Goal: Information Seeking & Learning: Learn about a topic

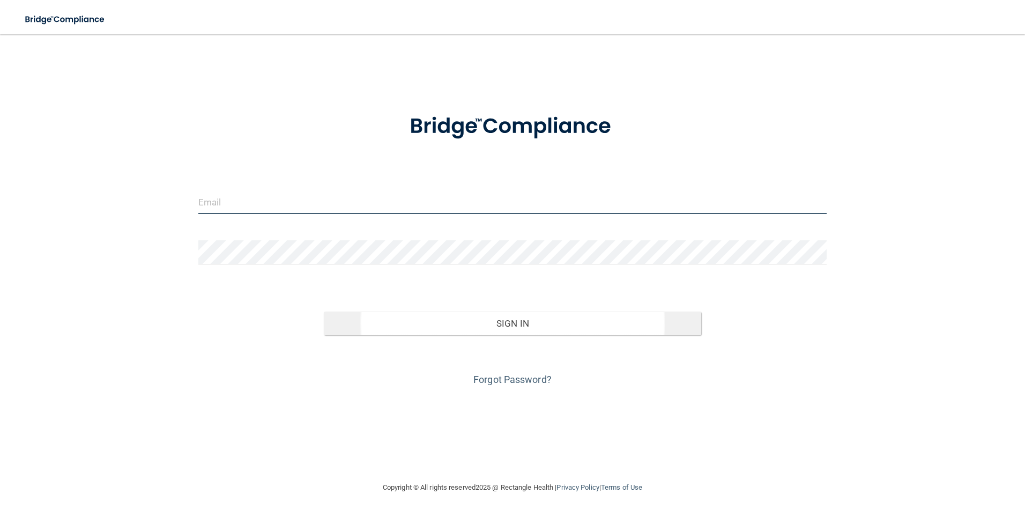
type input "[EMAIL_ADDRESS][DOMAIN_NAME]"
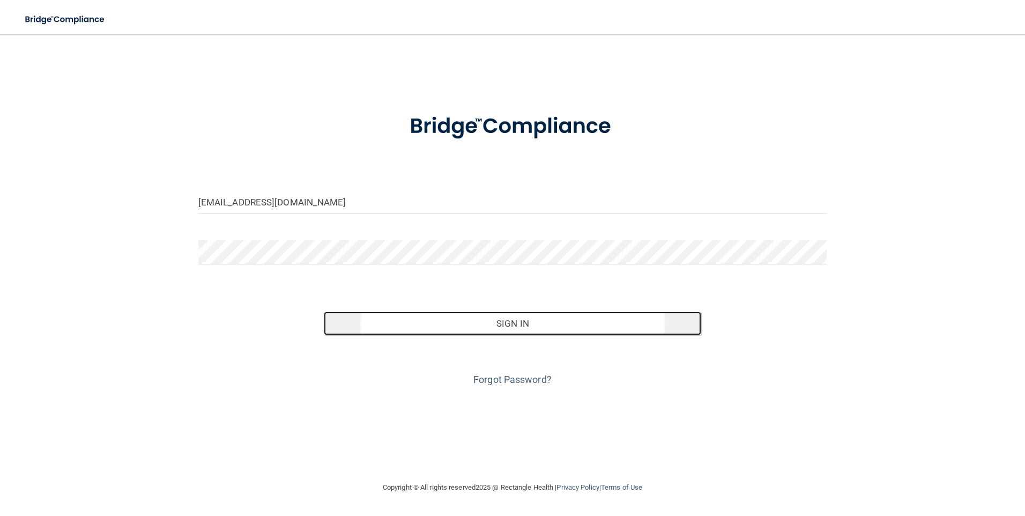
click at [523, 330] on button "Sign In" at bounding box center [512, 323] width 377 height 24
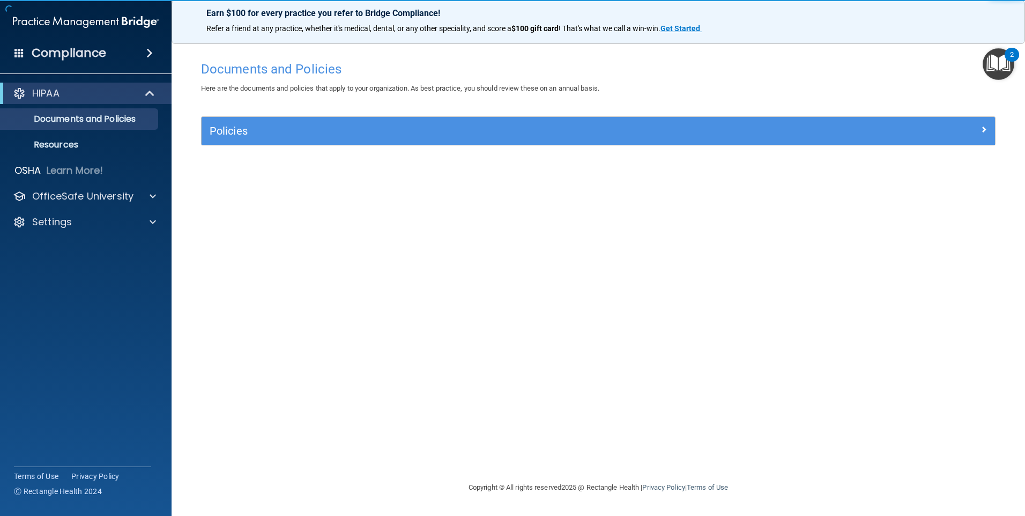
click at [95, 101] on div "HIPAA" at bounding box center [86, 93] width 172 height 21
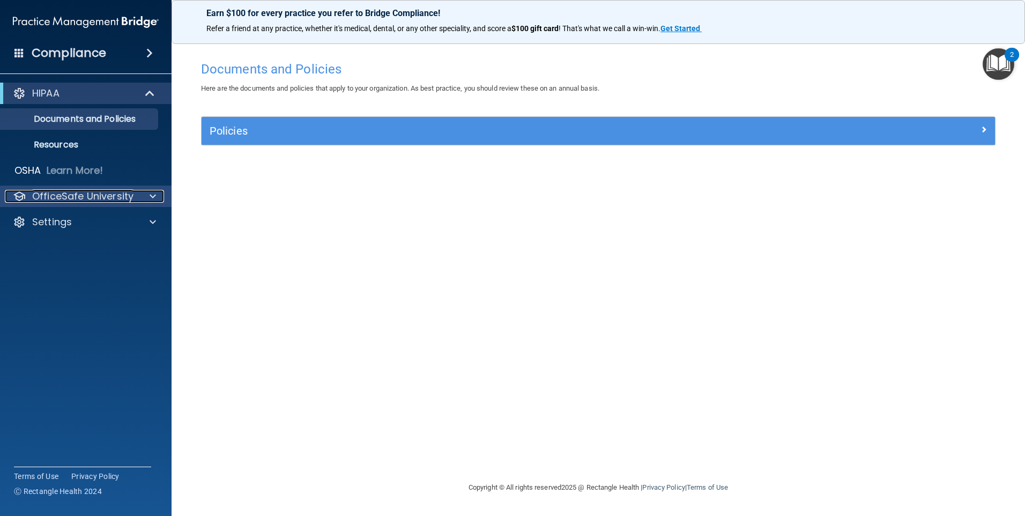
click at [81, 194] on p "OfficeSafe University" at bounding box center [82, 196] width 101 height 13
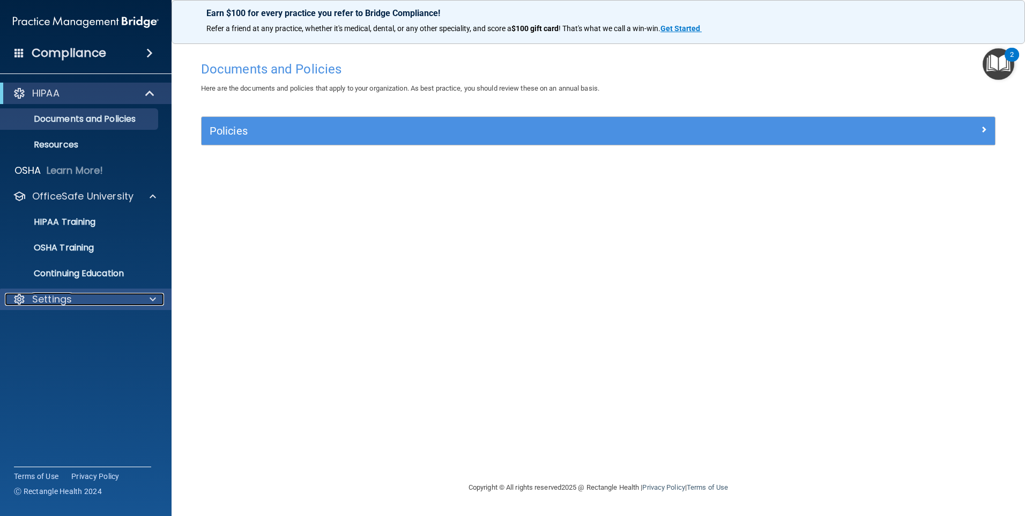
click at [86, 299] on div "Settings" at bounding box center [71, 299] width 133 height 13
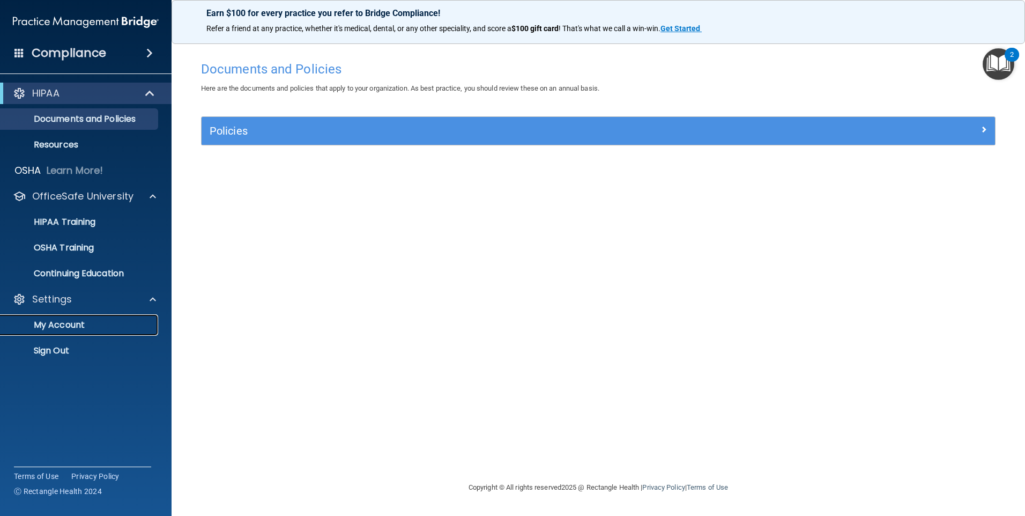
click at [76, 326] on p "My Account" at bounding box center [80, 324] width 146 height 11
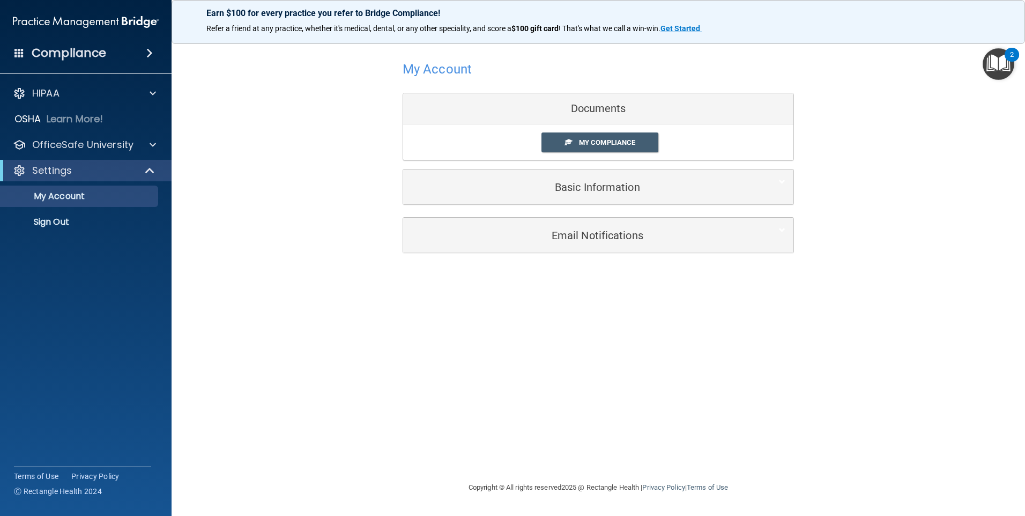
click at [74, 163] on div "Settings" at bounding box center [86, 170] width 172 height 21
click at [106, 146] on p "OfficeSafe University" at bounding box center [82, 144] width 101 height 13
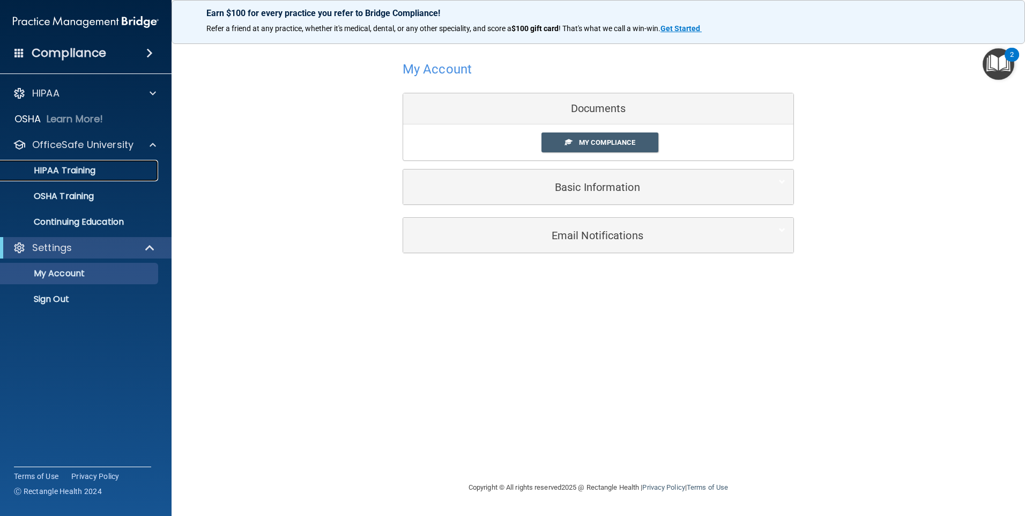
click at [77, 165] on p "HIPAA Training" at bounding box center [51, 170] width 88 height 11
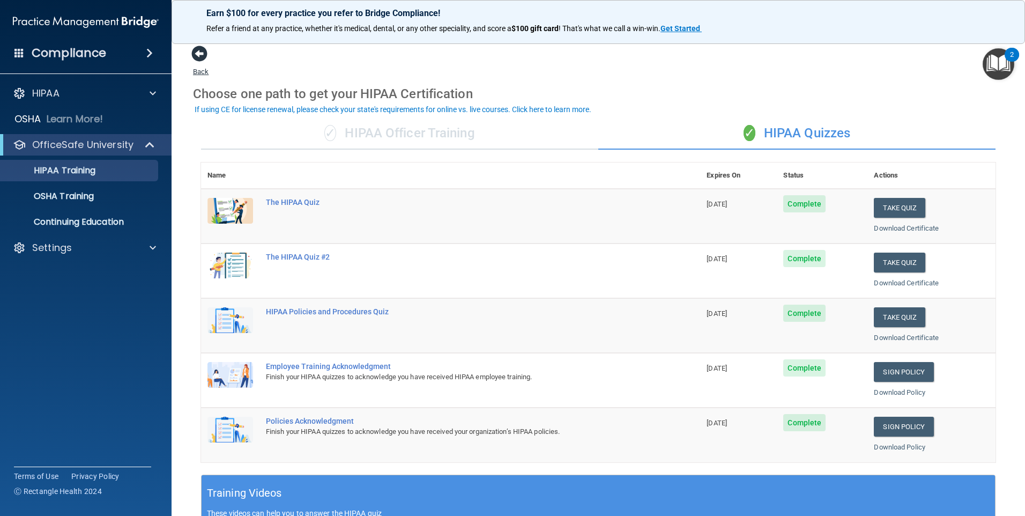
click at [203, 49] on span at bounding box center [199, 54] width 16 height 16
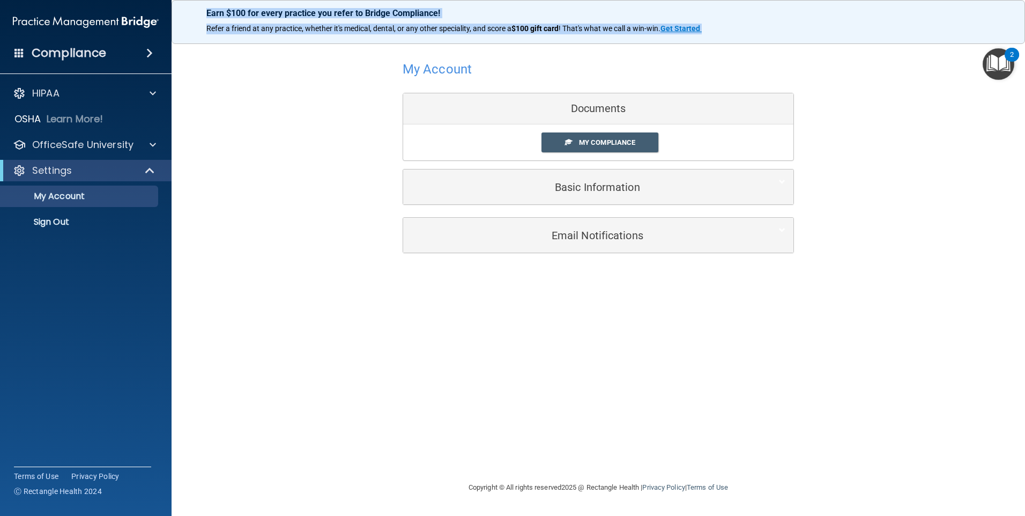
drag, startPoint x: 206, startPoint y: 12, endPoint x: 736, endPoint y: 31, distance: 529.9
click at [736, 31] on div "Earn $100 for every practice you refer to Bridge Compliance! Refer a friend at …" at bounding box center [598, 22] width 853 height 44
copy div "Earn $100 for every practice you refer to Bridge Compliance! Refer a friend at …"
click at [585, 334] on div "My Account Documents My Compliance My Compliance My BAA Basic Information Full …" at bounding box center [598, 257] width 810 height 425
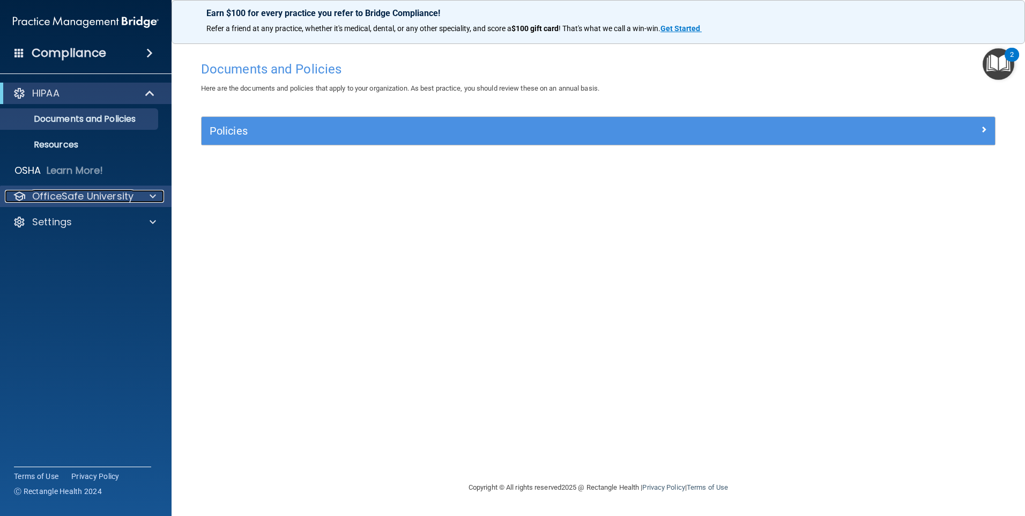
click at [149, 190] on div at bounding box center [151, 196] width 27 height 13
click at [98, 194] on p "OfficeSafe University" at bounding box center [82, 196] width 101 height 13
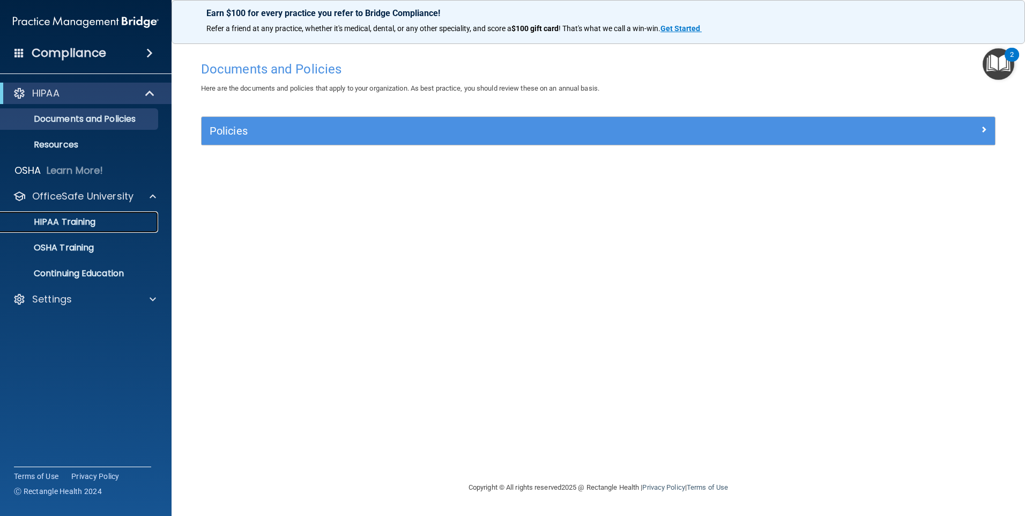
click at [70, 218] on p "HIPAA Training" at bounding box center [51, 222] width 88 height 11
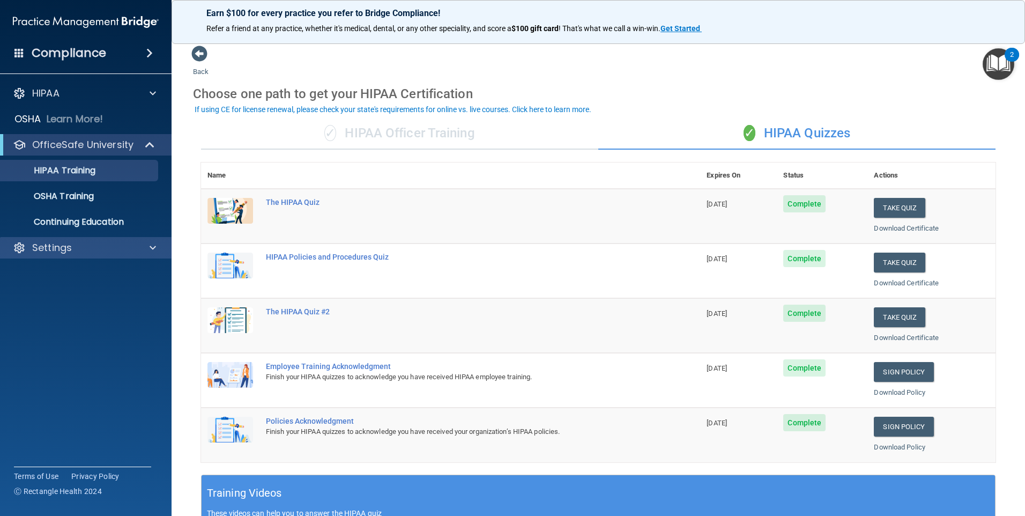
click at [104, 255] on div "Settings" at bounding box center [86, 247] width 172 height 21
click at [152, 252] on span at bounding box center [153, 247] width 6 height 13
click at [48, 273] on p "My Account" at bounding box center [80, 273] width 146 height 11
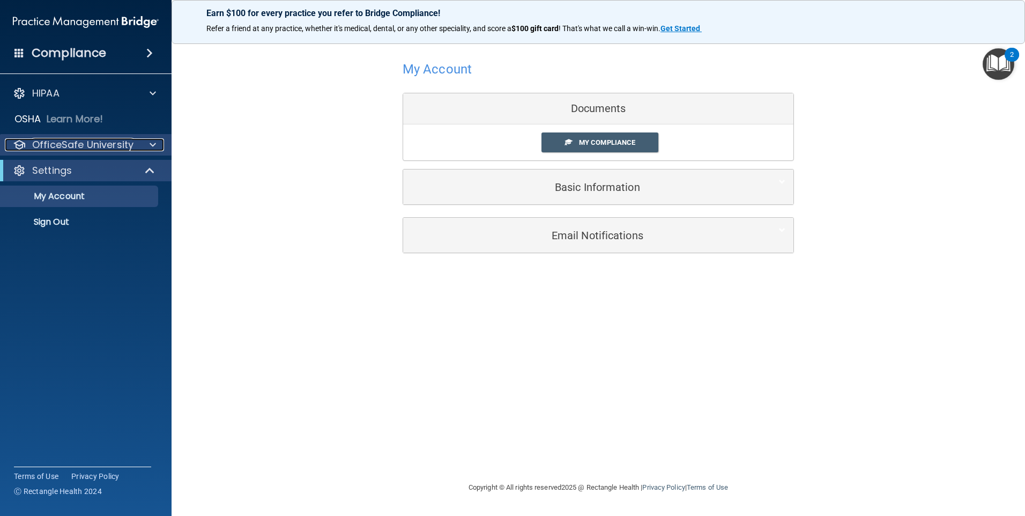
click at [149, 145] on div at bounding box center [151, 144] width 27 height 13
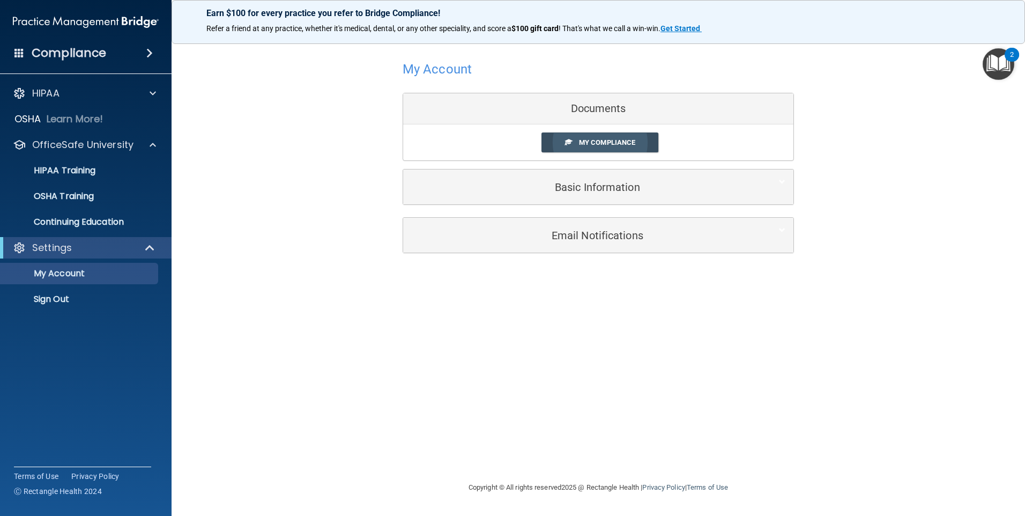
click at [605, 143] on span "My Compliance" at bounding box center [607, 142] width 56 height 8
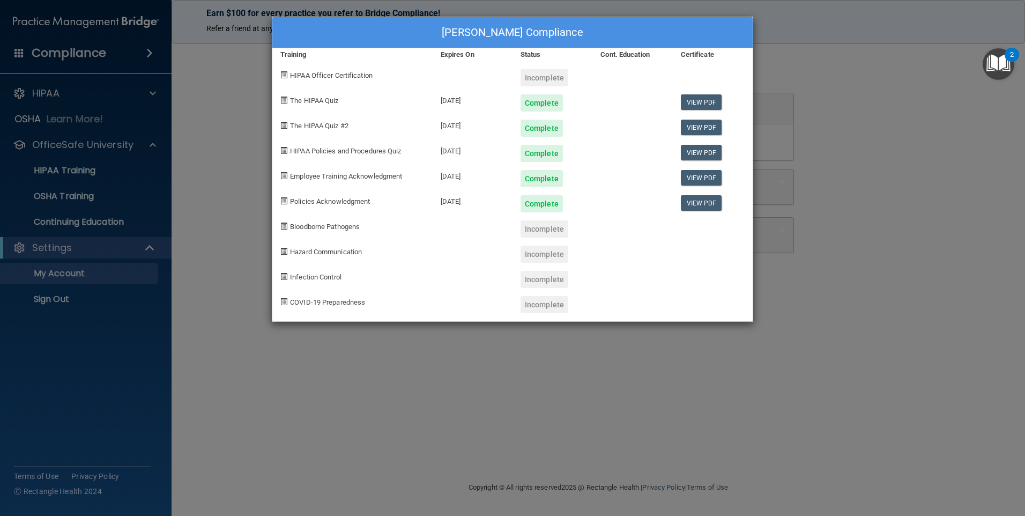
click at [854, 193] on div "Rose Rykowski's Compliance Training Expires On Status Cont. Education Certifica…" at bounding box center [512, 258] width 1025 height 516
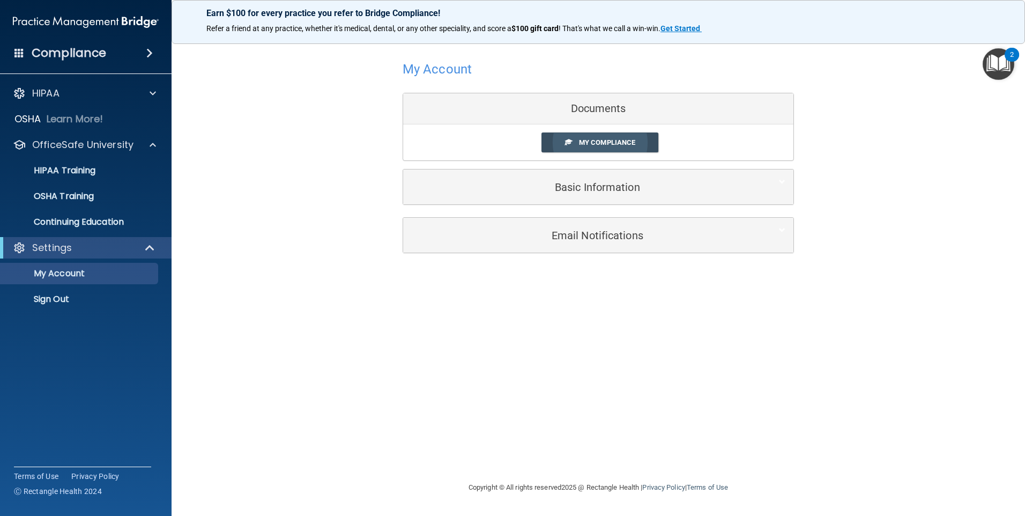
click at [652, 148] on link "My Compliance" at bounding box center [599, 142] width 117 height 20
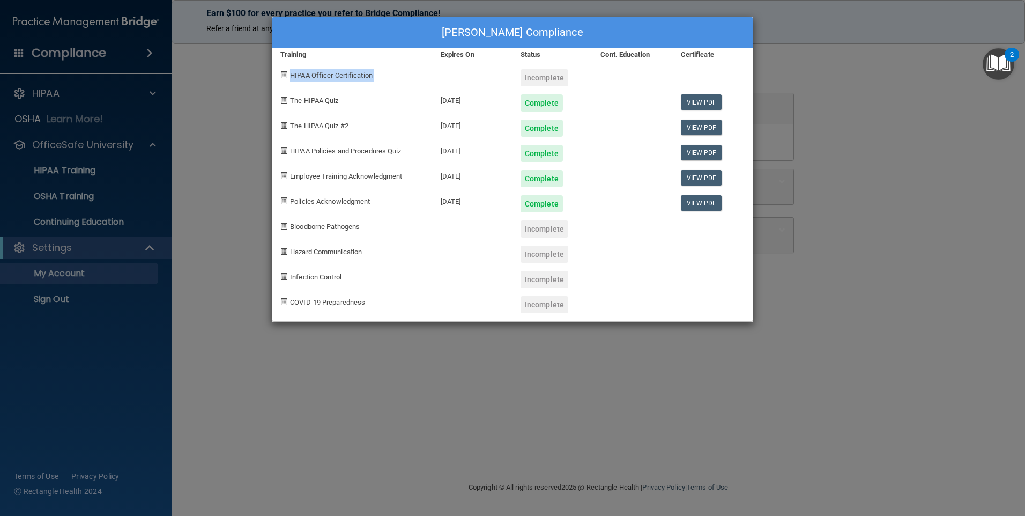
drag, startPoint x: 313, startPoint y: 77, endPoint x: 470, endPoint y: 78, distance: 157.0
click at [470, 78] on div "HIPAA Officer Certification Incomplete" at bounding box center [512, 73] width 480 height 25
click at [955, 193] on div "Rose Rykowski's Compliance Training Expires On Status Cont. Education Certifica…" at bounding box center [512, 258] width 1025 height 516
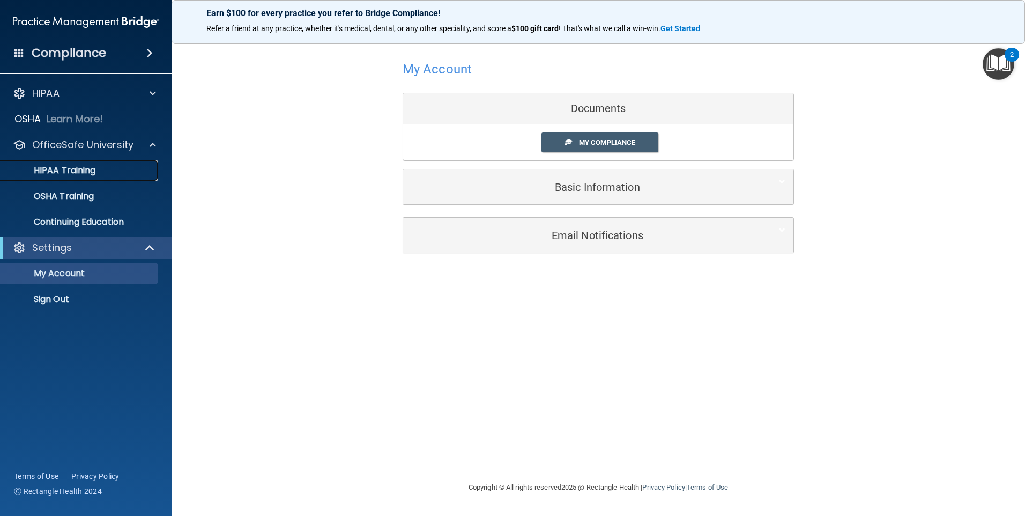
click at [68, 176] on link "HIPAA Training" at bounding box center [73, 170] width 169 height 21
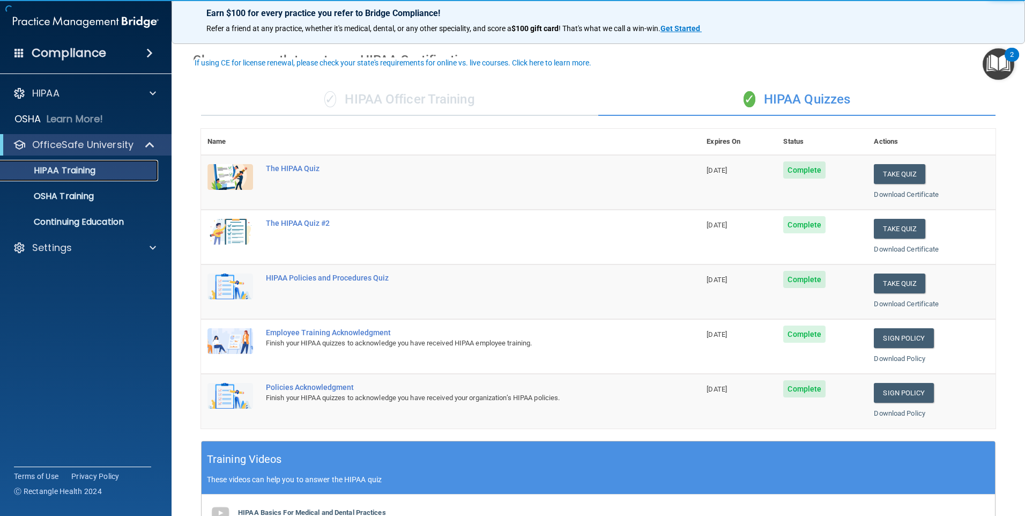
scroll to position [161, 0]
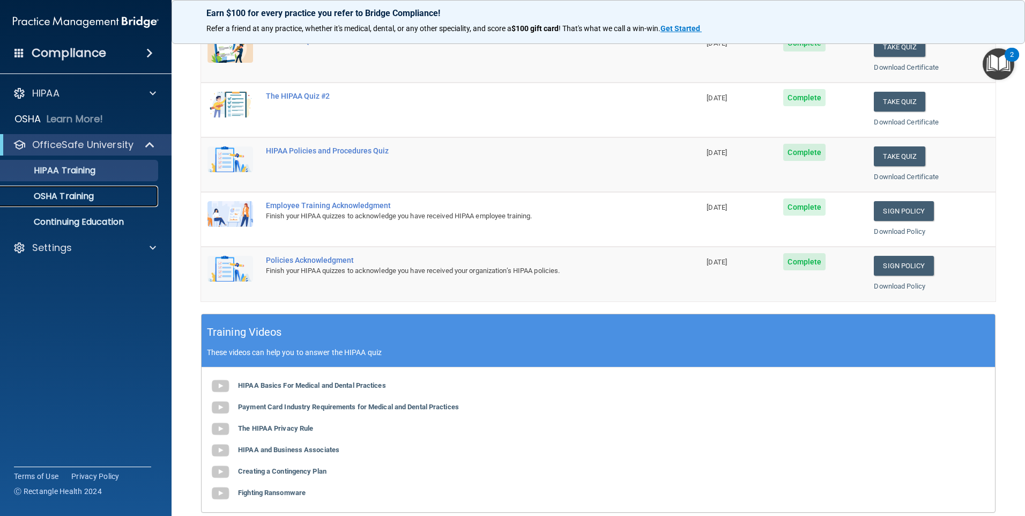
click at [57, 192] on p "OSHA Training" at bounding box center [50, 196] width 87 height 11
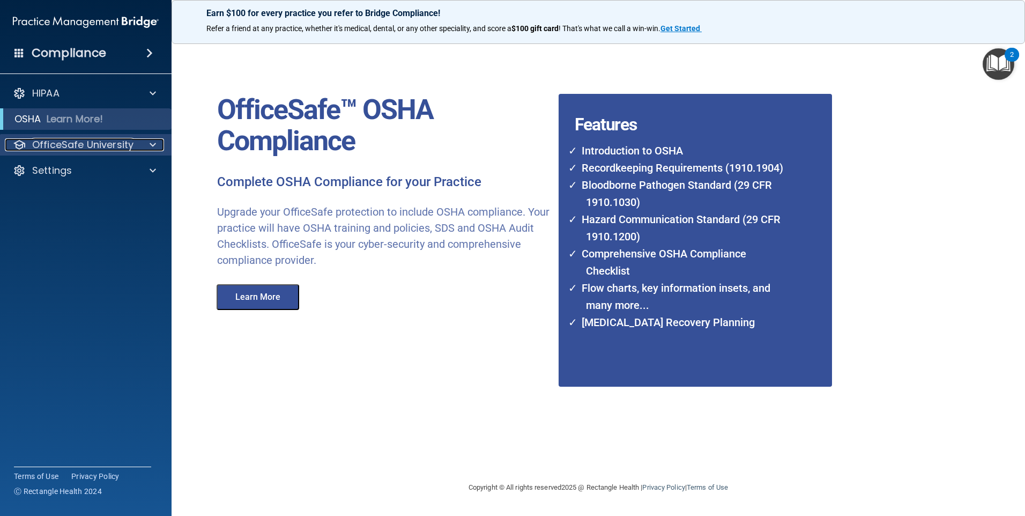
click at [41, 141] on p "OfficeSafe University" at bounding box center [82, 144] width 101 height 13
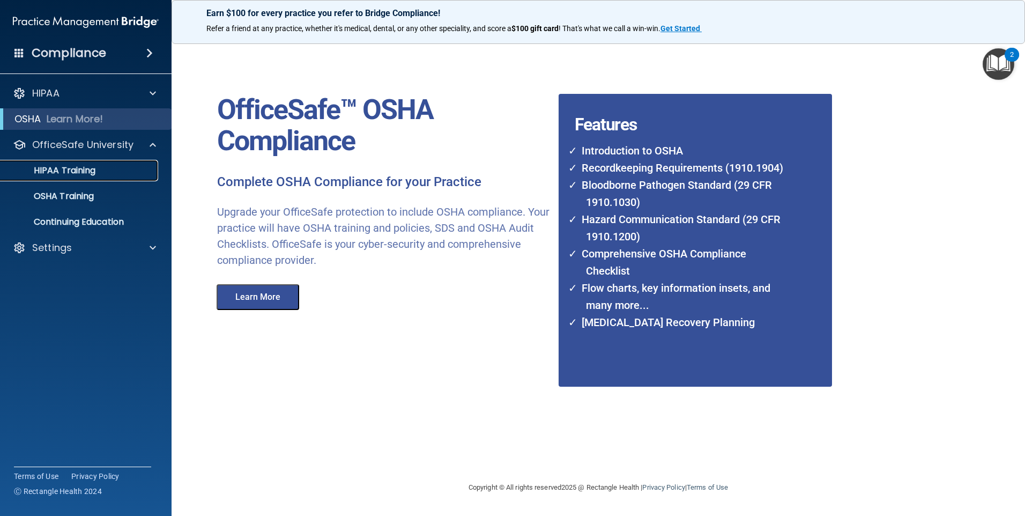
click at [49, 178] on link "HIPAA Training" at bounding box center [73, 170] width 169 height 21
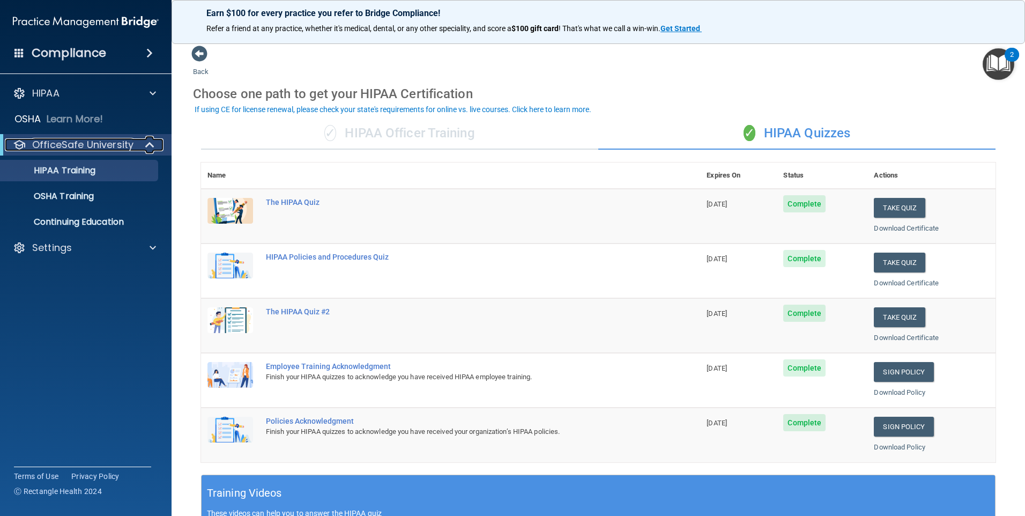
click at [78, 140] on p "OfficeSafe University" at bounding box center [82, 144] width 101 height 13
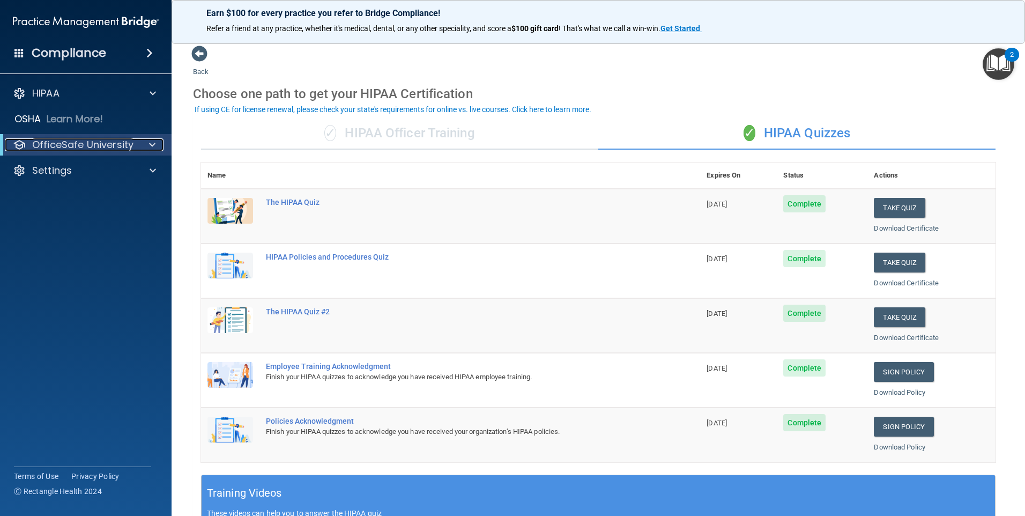
click at [78, 139] on p "OfficeSafe University" at bounding box center [82, 144] width 101 height 13
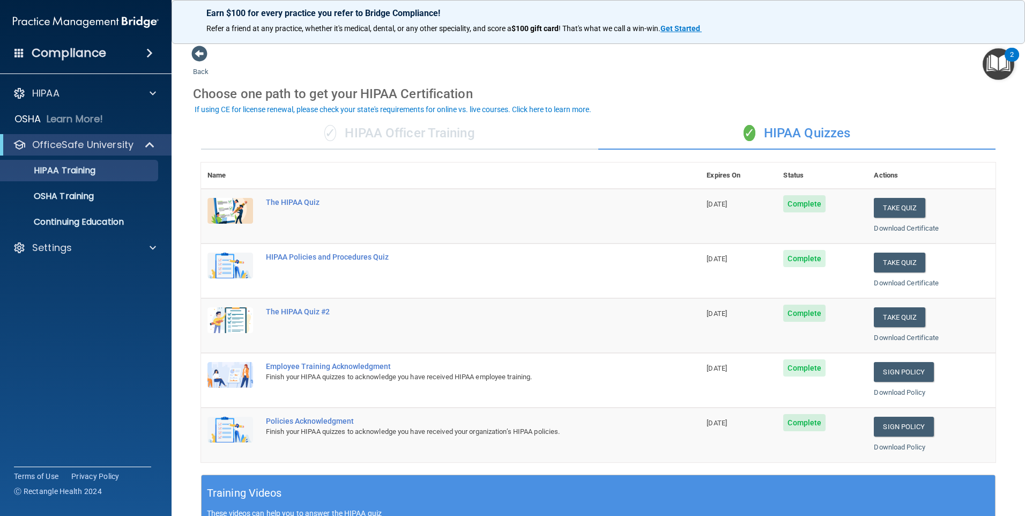
click at [69, 209] on ul "HIPAA Training OSHA Training Continuing Education" at bounding box center [86, 193] width 194 height 77
click at [81, 172] on p "HIPAA Training" at bounding box center [51, 170] width 88 height 11
click at [78, 199] on p "OSHA Training" at bounding box center [50, 196] width 87 height 11
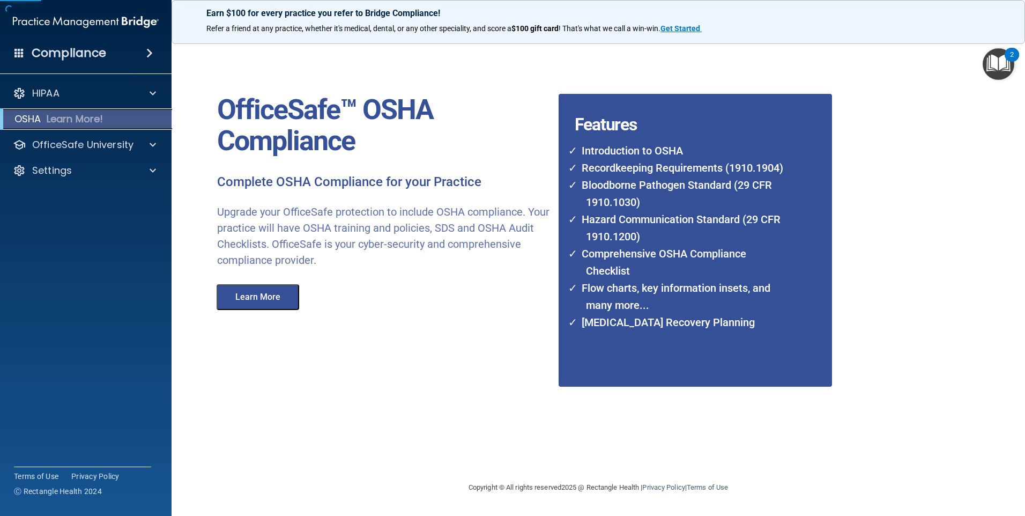
click at [72, 122] on p "Learn More!" at bounding box center [75, 119] width 57 height 13
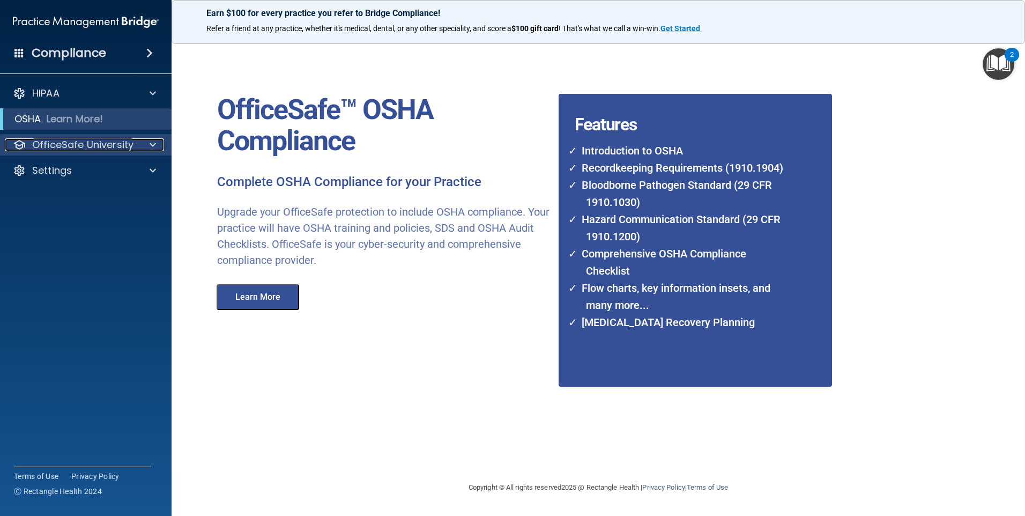
click at [158, 143] on div at bounding box center [151, 144] width 27 height 13
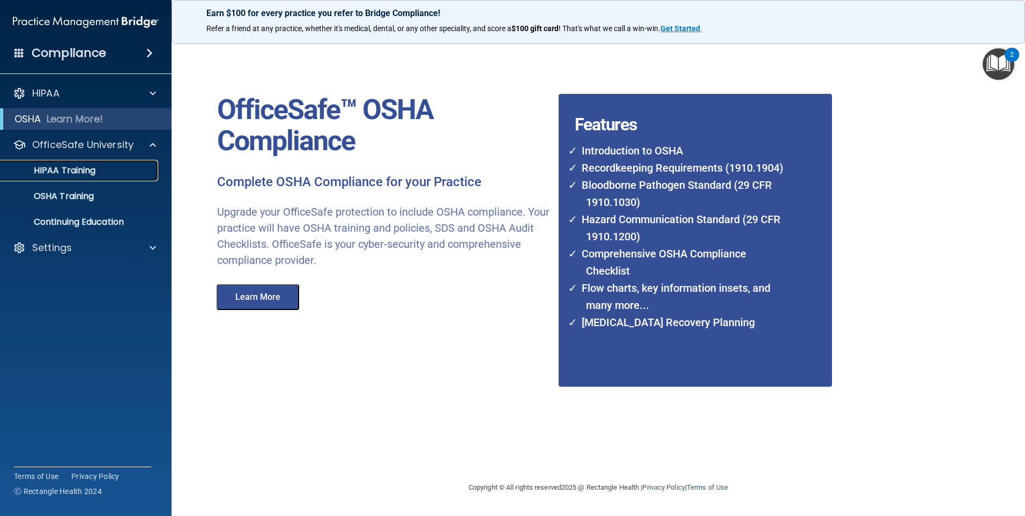
click at [55, 176] on p "HIPAA Training" at bounding box center [51, 170] width 88 height 11
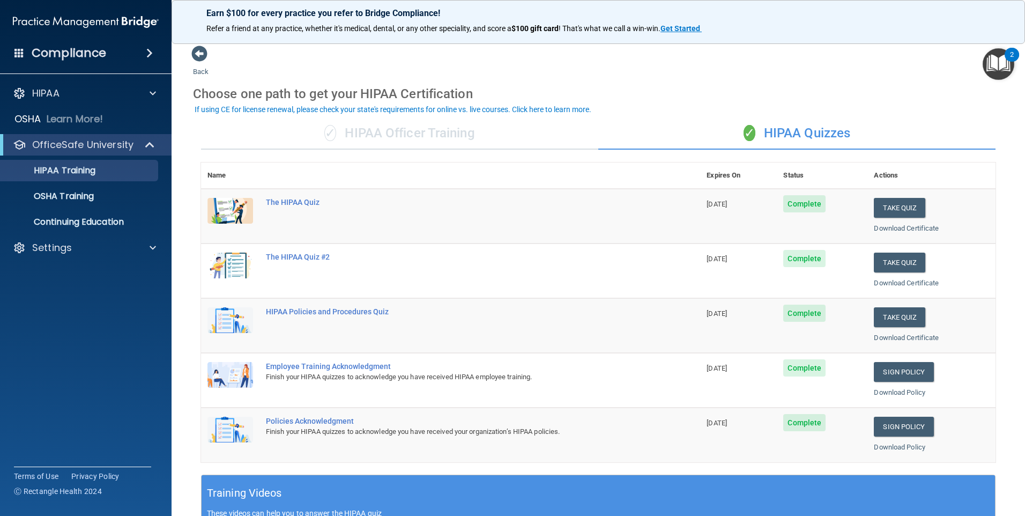
drag, startPoint x: 696, startPoint y: 199, endPoint x: 743, endPoint y: 207, distance: 47.3
click at [743, 207] on td "[DATE]" at bounding box center [738, 216] width 77 height 55
drag, startPoint x: 743, startPoint y: 207, endPoint x: 707, endPoint y: 254, distance: 59.3
click at [707, 255] on span "[DATE]" at bounding box center [716, 259] width 20 height 8
click at [389, 275] on td "The HIPAA Quiz #2" at bounding box center [479, 270] width 441 height 55
